Goal: Task Accomplishment & Management: Use online tool/utility

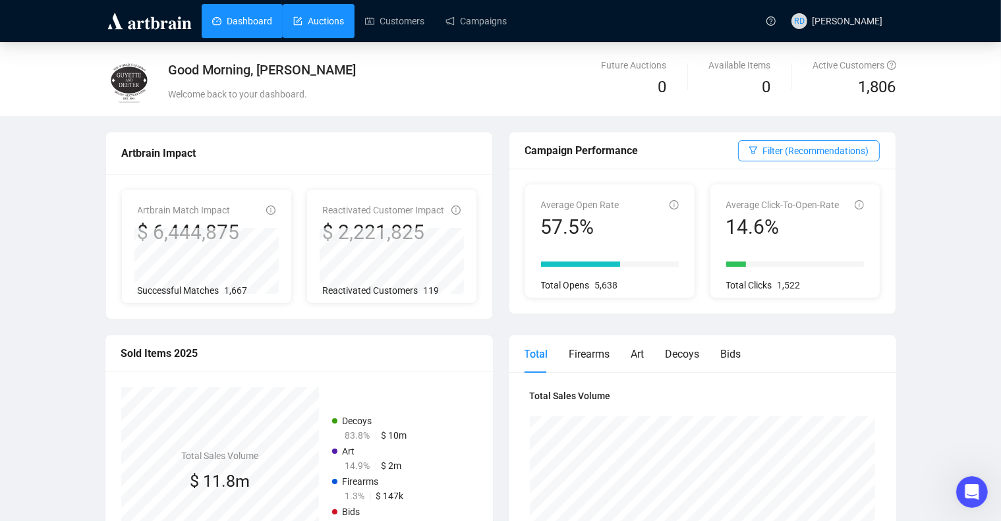
click at [295, 26] on link "Auctions" at bounding box center [318, 21] width 51 height 34
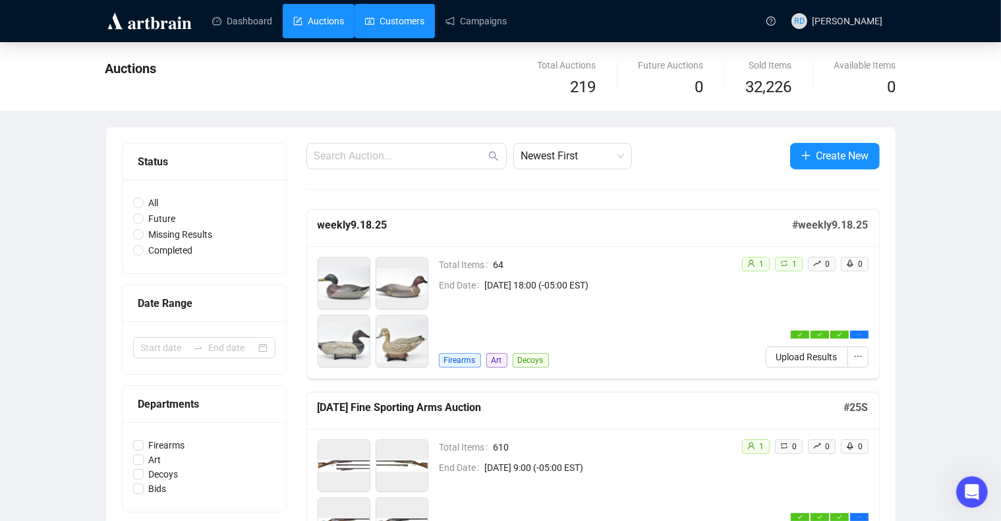
click at [372, 20] on link "Customers" at bounding box center [394, 21] width 59 height 34
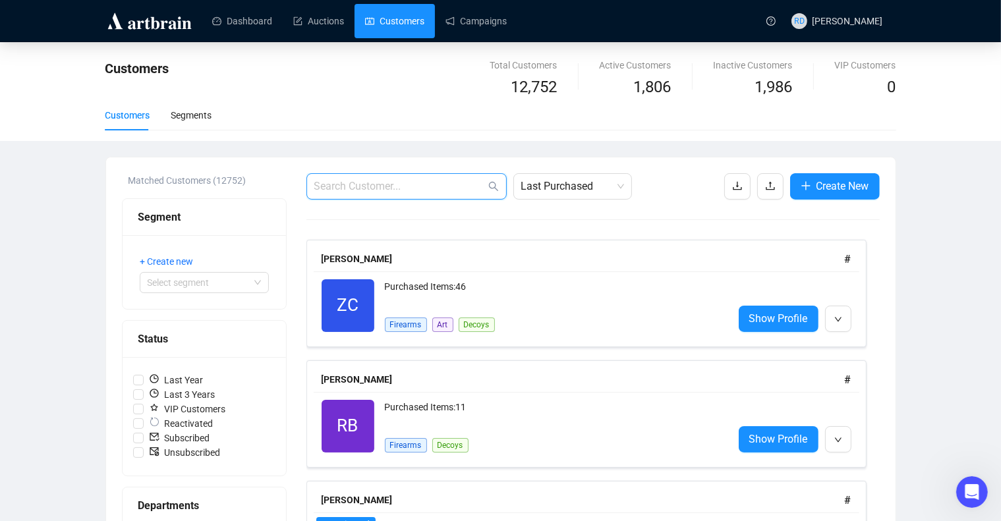
click at [369, 179] on input "text" at bounding box center [399, 187] width 171 height 16
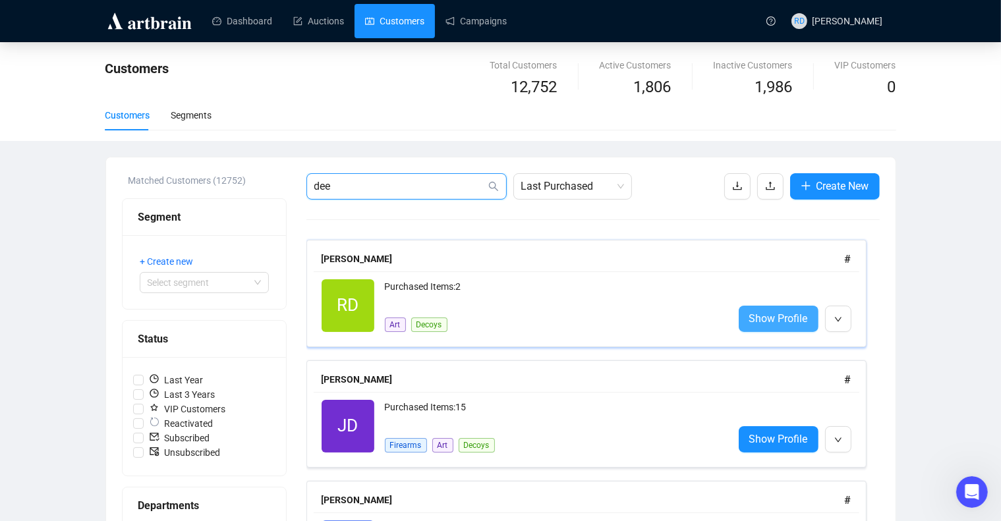
type input "dee"
click at [761, 316] on span "Show Profile" at bounding box center [778, 318] width 59 height 16
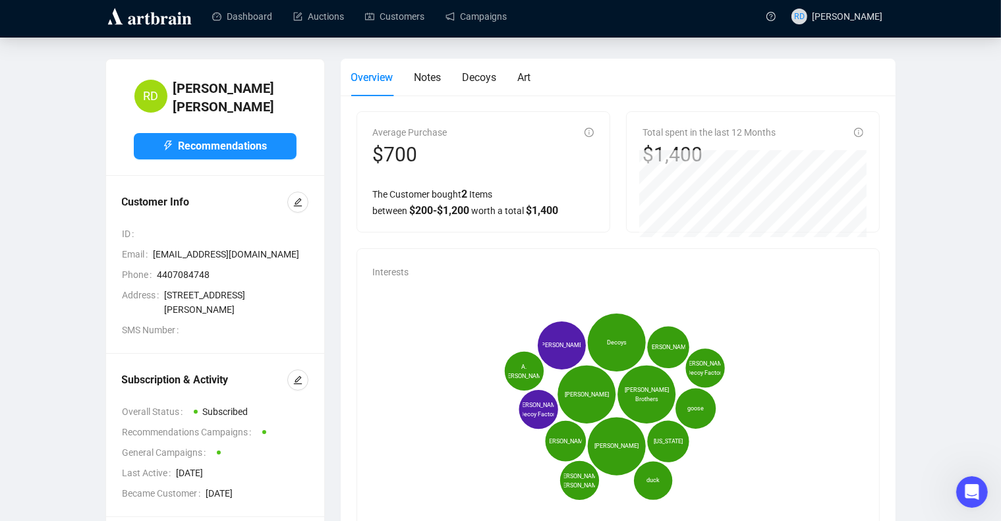
scroll to position [5, 0]
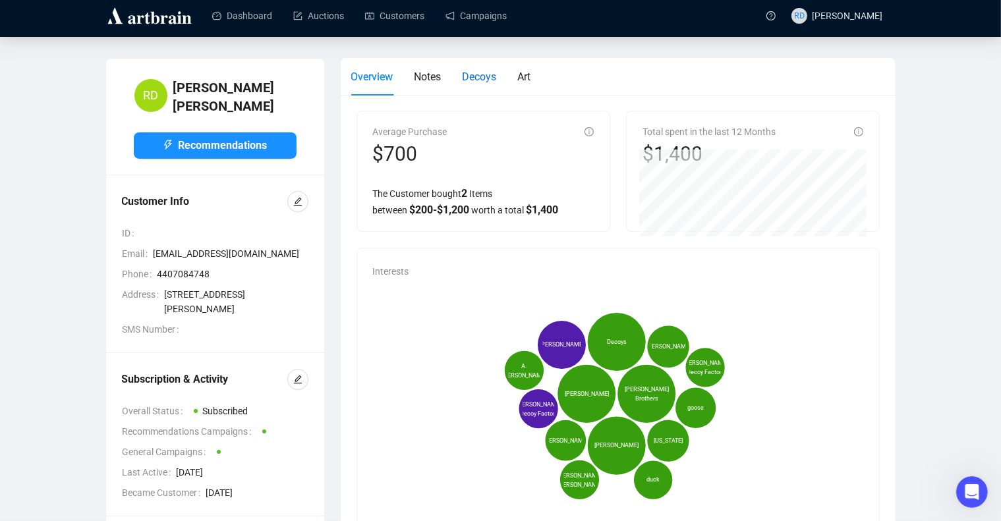
click at [485, 83] on span "Decoys" at bounding box center [480, 77] width 34 height 13
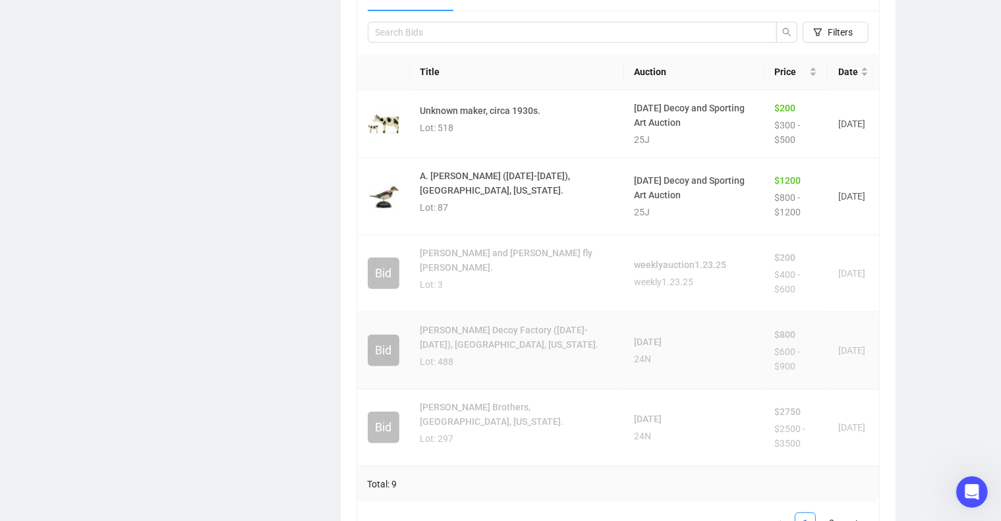
scroll to position [727, 0]
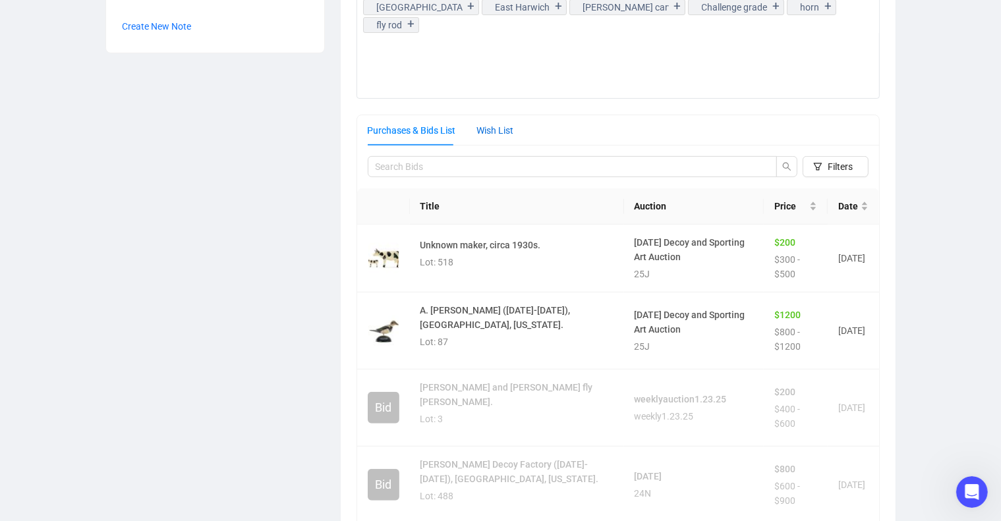
click at [496, 134] on div "Wish List" at bounding box center [495, 130] width 37 height 15
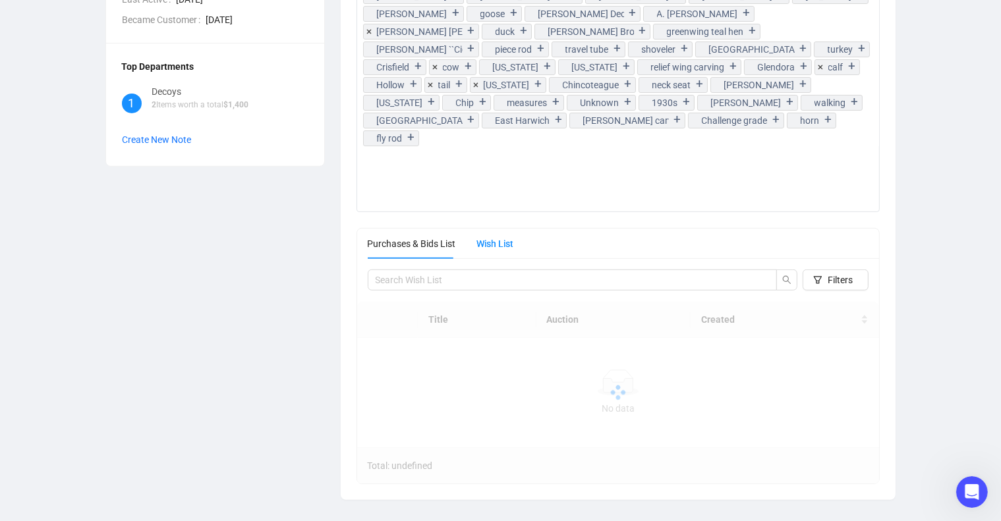
scroll to position [477, 0]
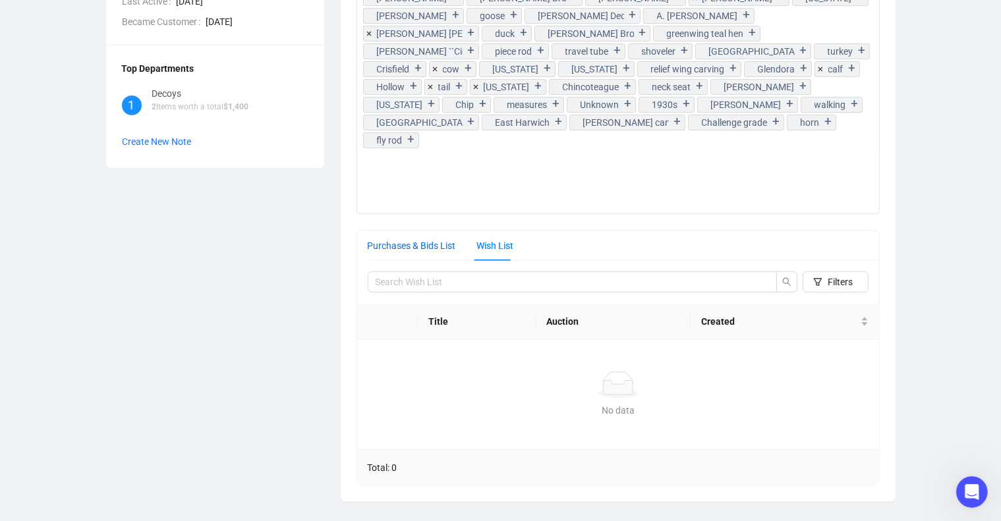
click at [419, 239] on div "Purchases & Bids List" at bounding box center [412, 246] width 88 height 15
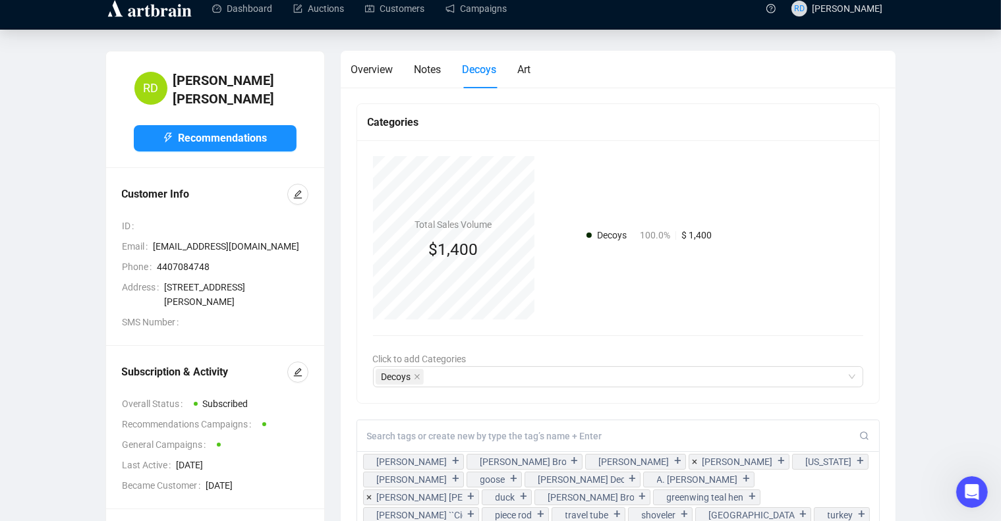
scroll to position [0, 0]
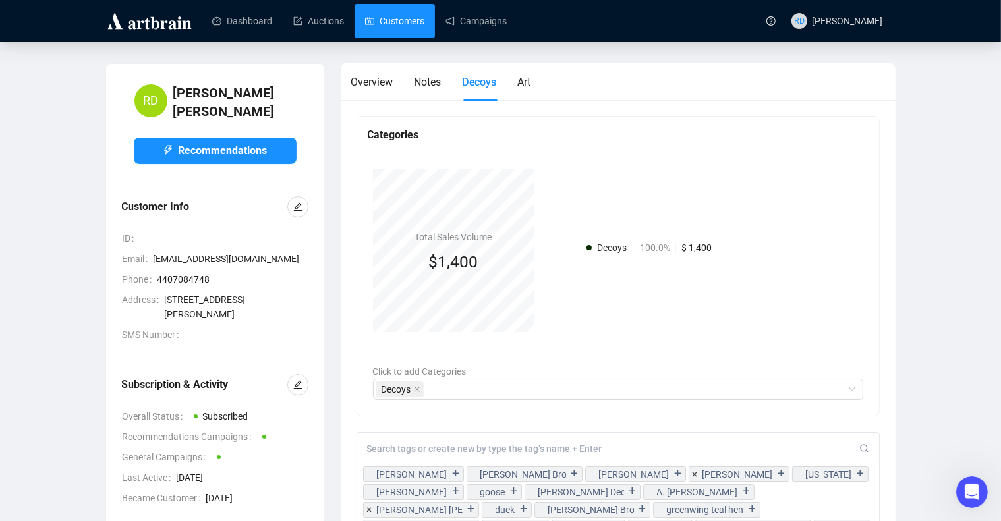
click at [378, 7] on link "Customers" at bounding box center [394, 21] width 59 height 34
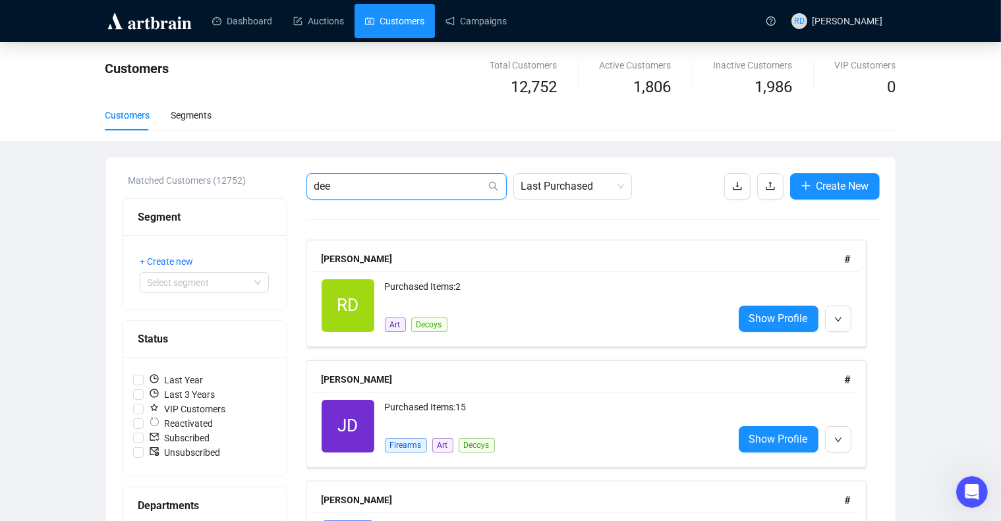
click at [368, 183] on input "dee" at bounding box center [399, 187] width 171 height 16
type input "d"
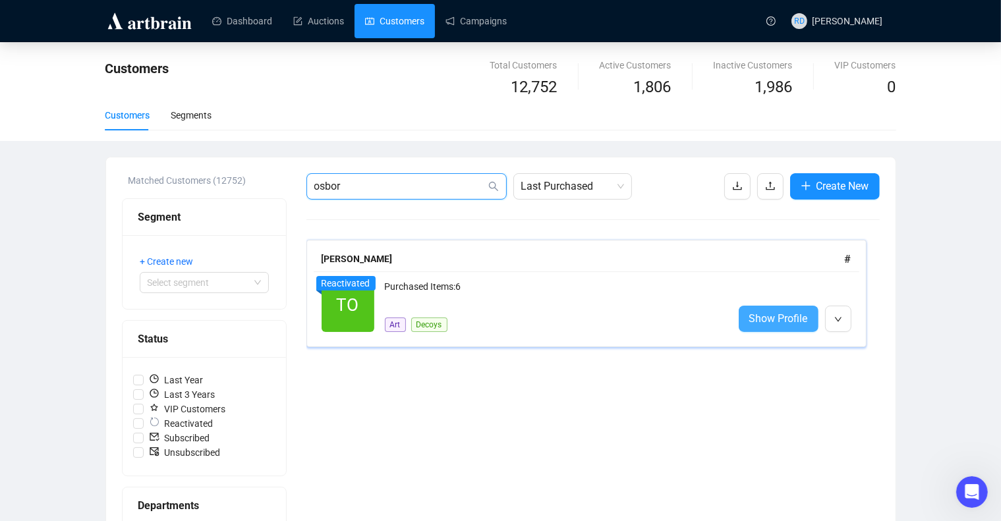
type input "osbor"
click at [774, 314] on span "Show Profile" at bounding box center [778, 318] width 59 height 16
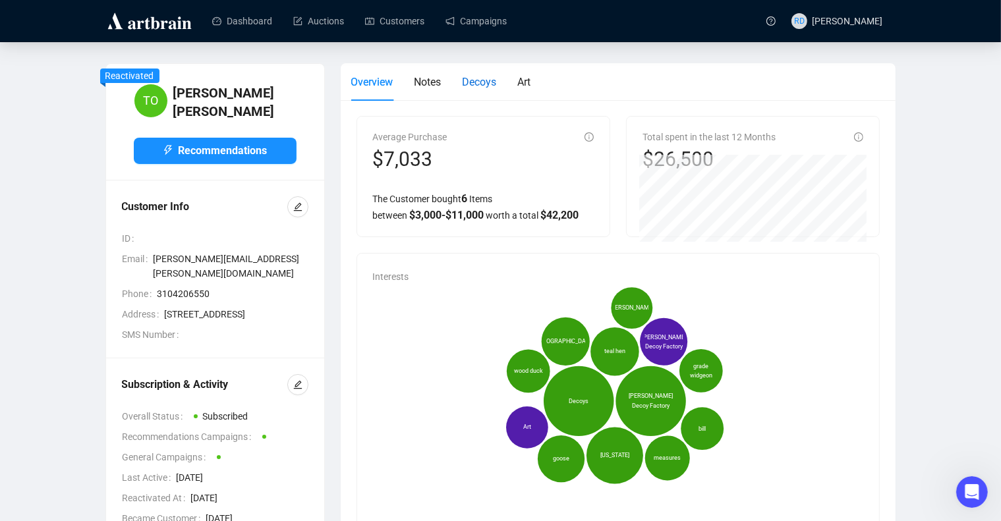
click at [467, 78] on span "Decoys" at bounding box center [480, 82] width 34 height 13
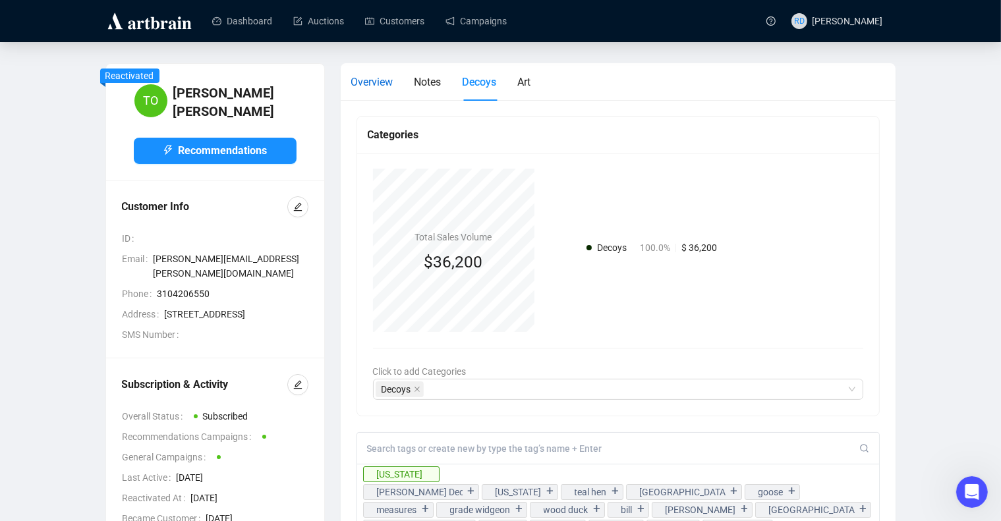
click at [368, 78] on span "Overview" at bounding box center [372, 82] width 42 height 13
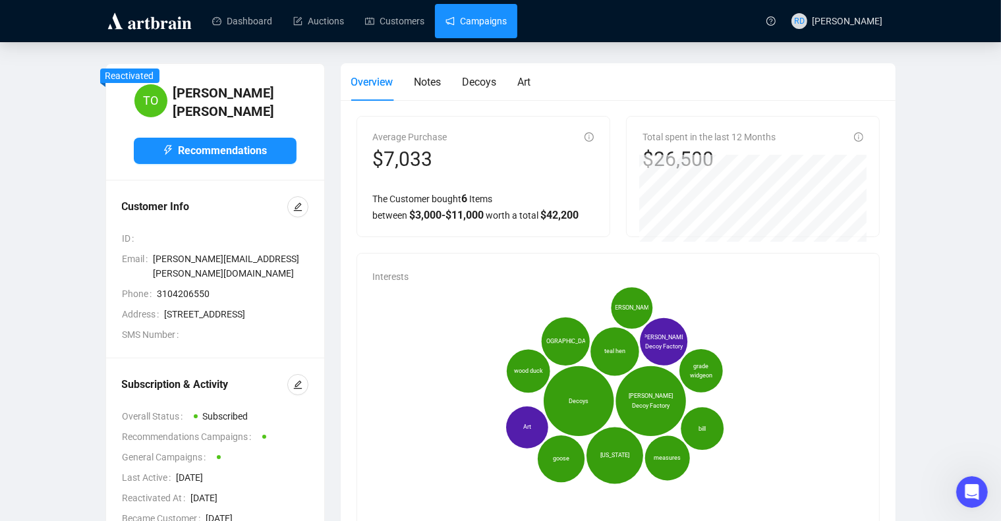
click at [446, 21] on link "Campaigns" at bounding box center [476, 21] width 61 height 34
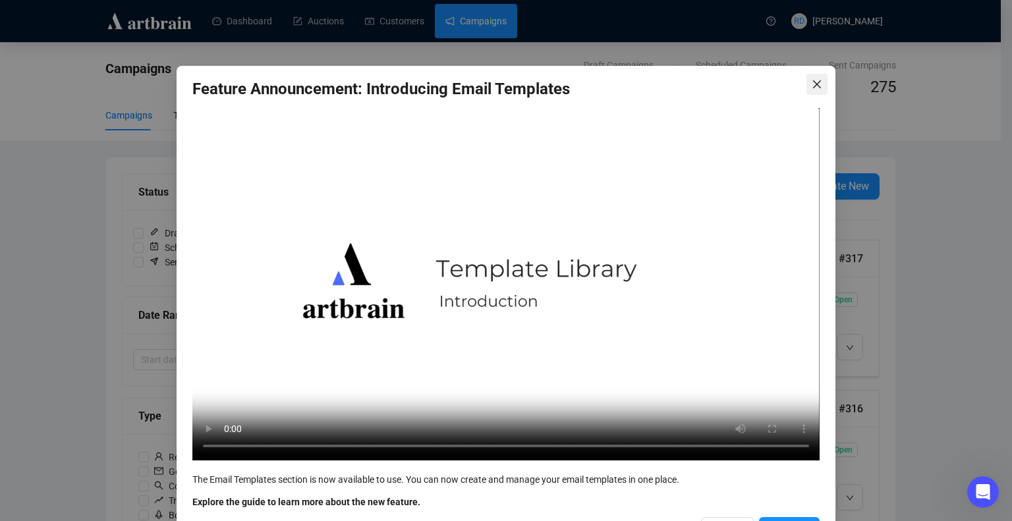
click at [812, 85] on icon "close" at bounding box center [817, 84] width 11 height 11
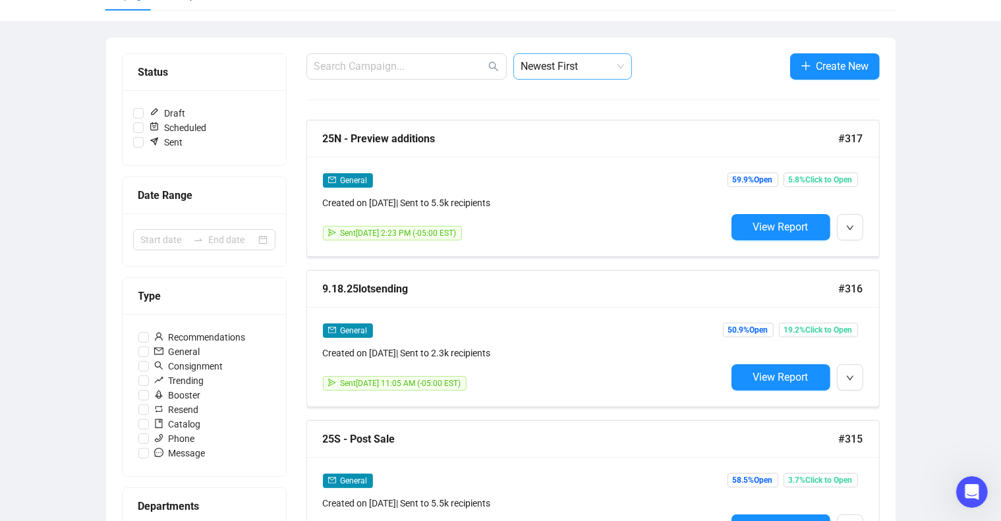
scroll to position [145, 0]
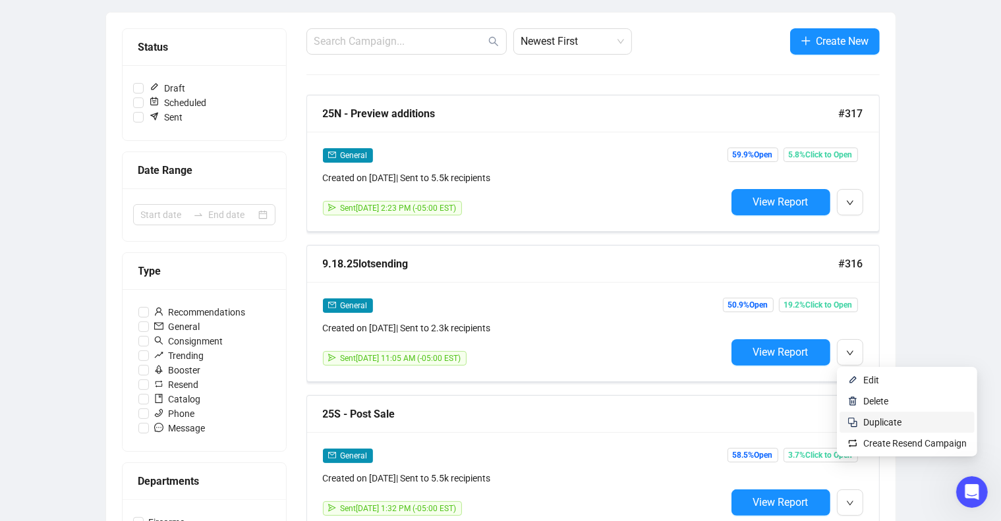
click at [862, 427] on li "Duplicate" at bounding box center [907, 422] width 135 height 21
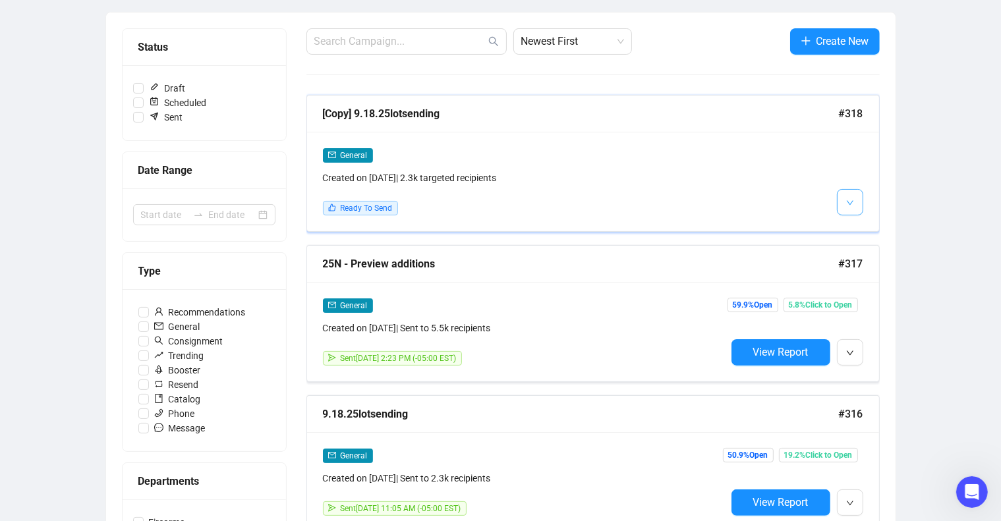
click at [850, 201] on icon "down" at bounding box center [850, 203] width 8 height 8
click at [856, 226] on img at bounding box center [853, 230] width 11 height 11
